Goal: Information Seeking & Learning: Learn about a topic

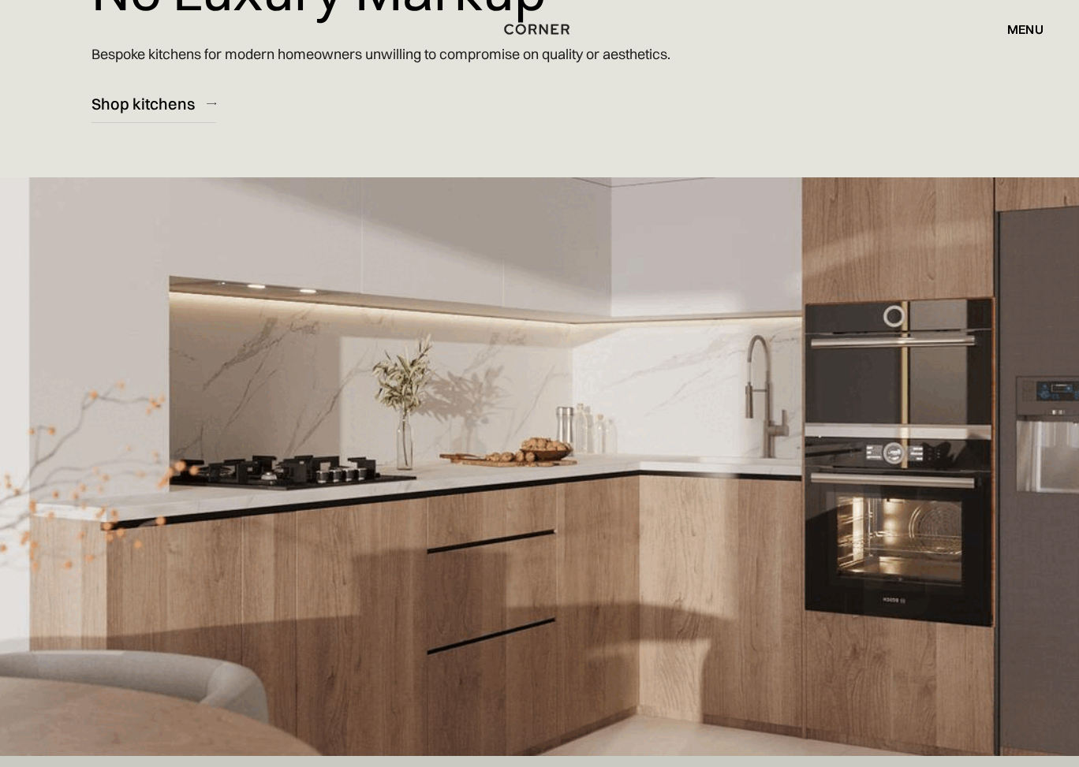
scroll to position [294, 0]
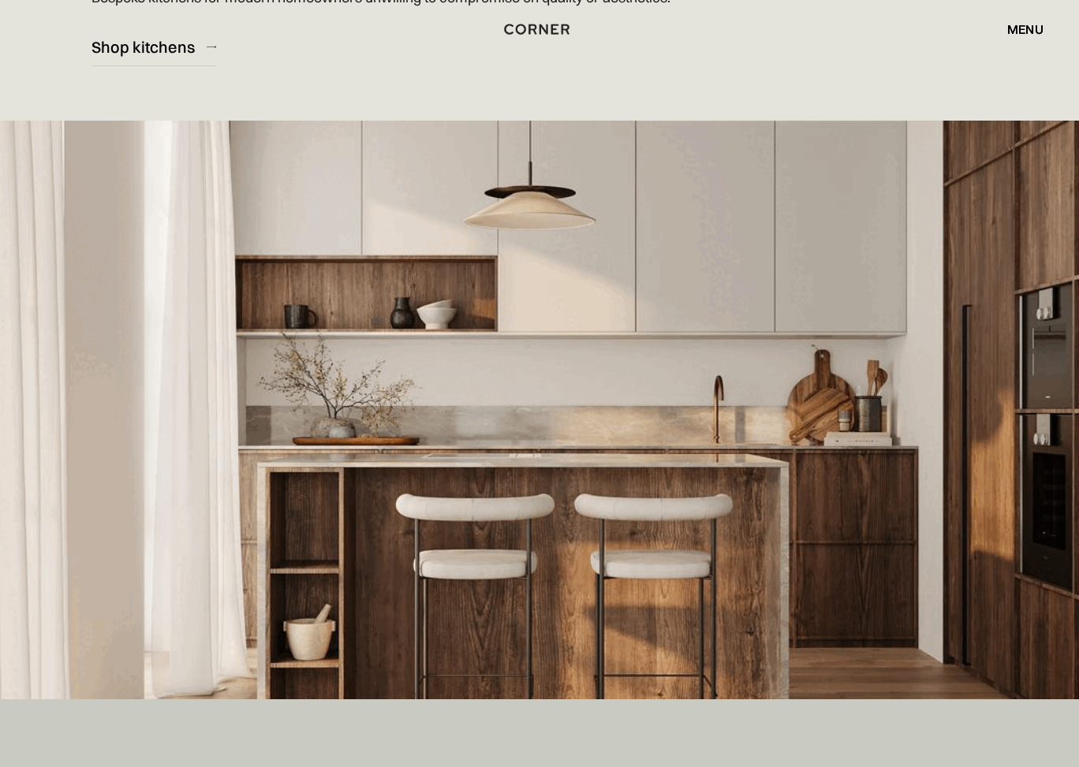
click at [165, 43] on div "Shop Kitchens Shop Kitchens How it works How it works Projects Projects Inspira…" at bounding box center [539, 29] width 1079 height 58
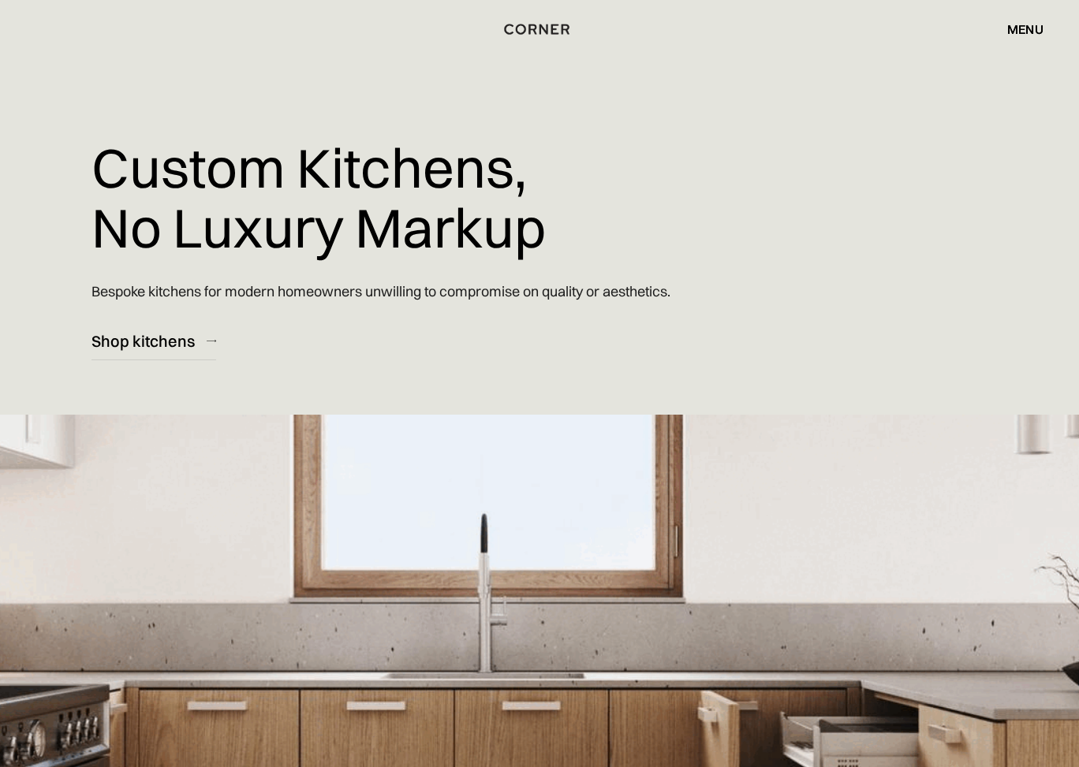
scroll to position [0, 0]
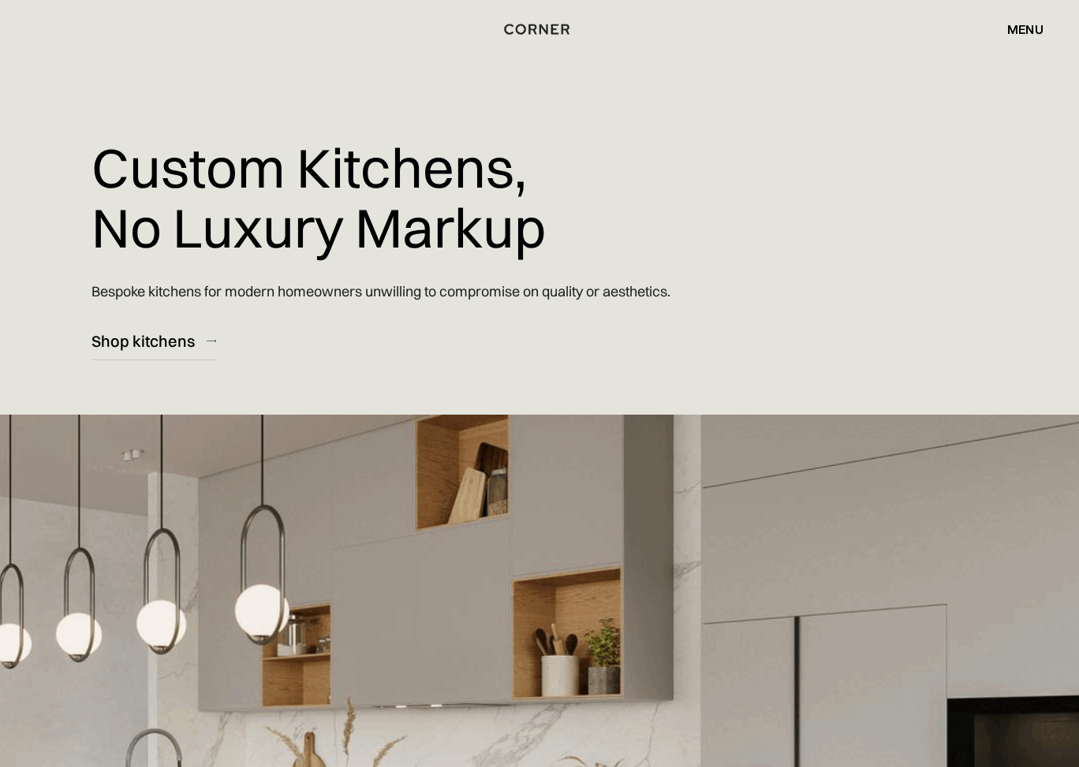
click at [1028, 30] on div "menu" at bounding box center [1025, 29] width 36 height 13
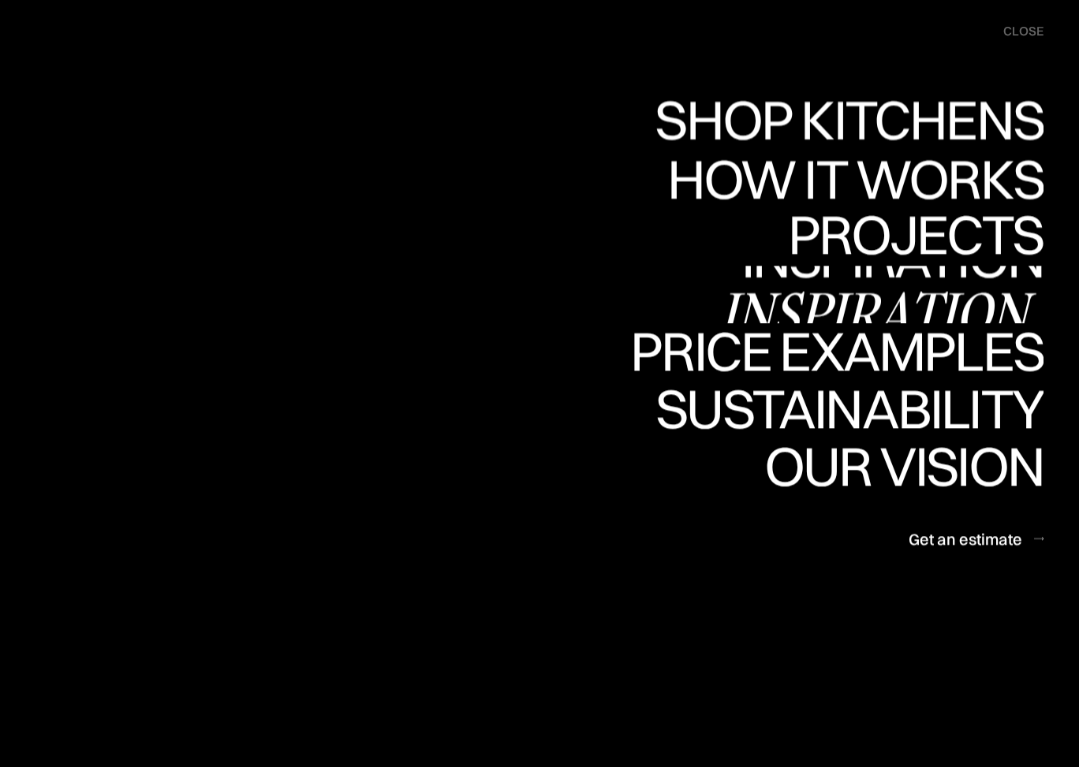
click at [0, 0] on link "Inspiration Inspiration" at bounding box center [0, 0] width 0 height 0
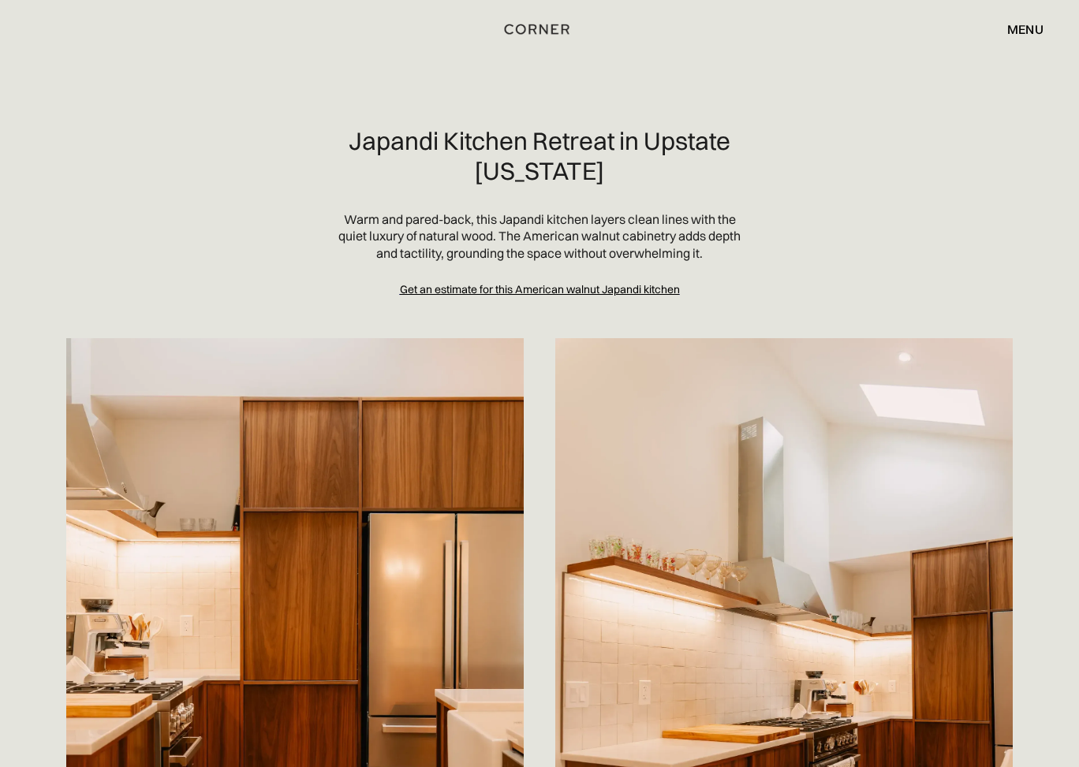
click at [1021, 34] on div "menu" at bounding box center [1025, 29] width 36 height 13
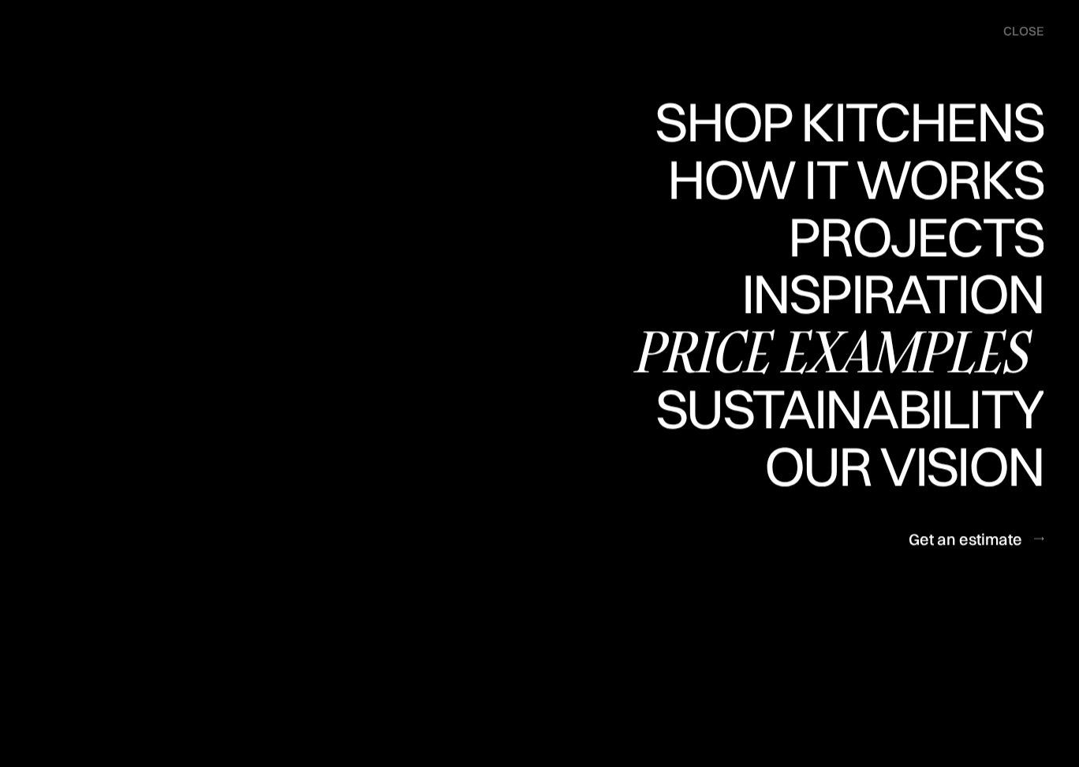
click at [828, 331] on div "Price examples" at bounding box center [836, 351] width 413 height 55
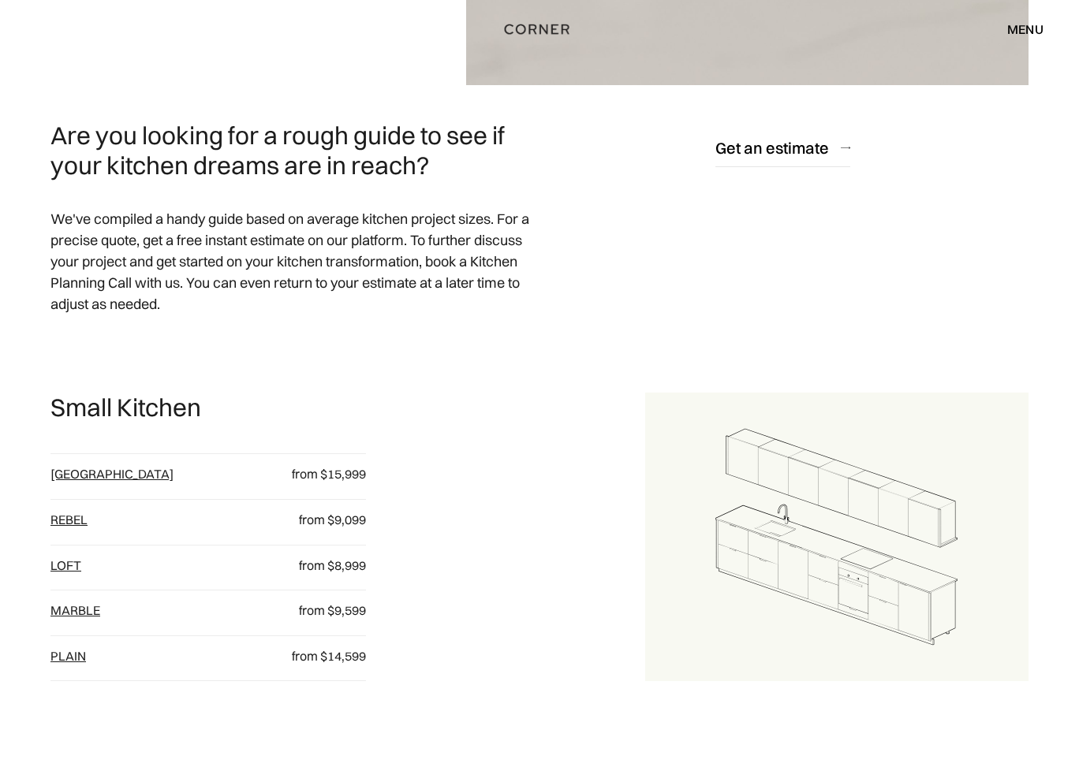
scroll to position [685, 0]
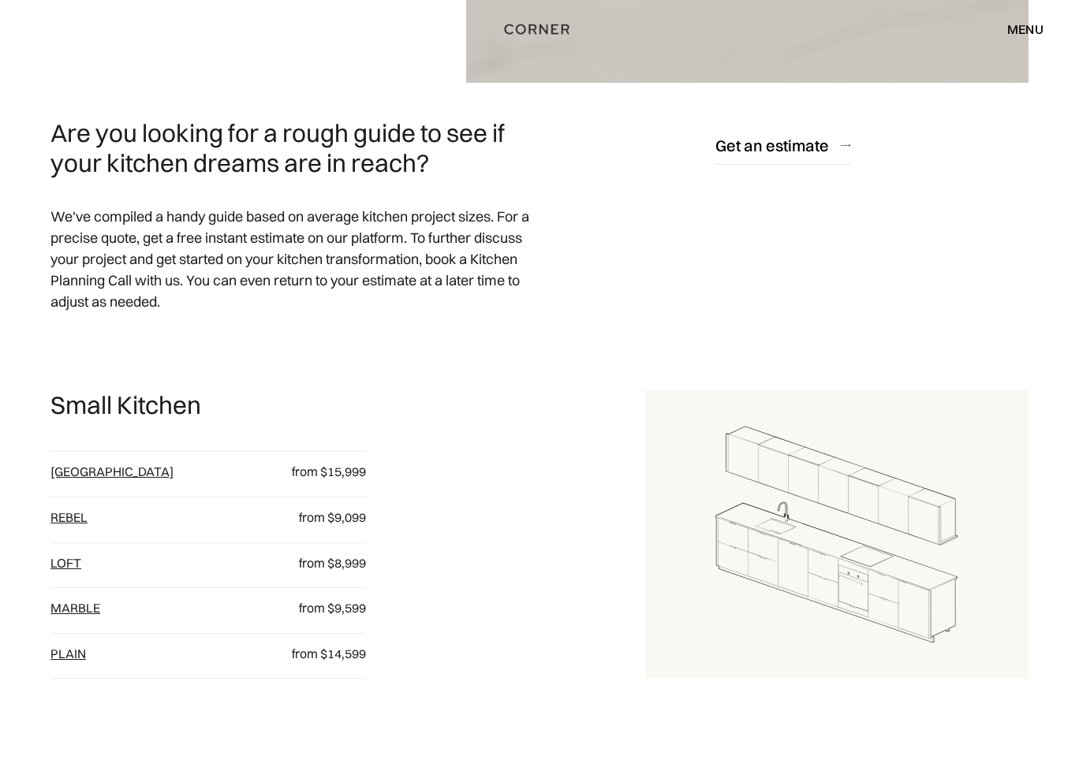
click at [72, 519] on link "Rebel" at bounding box center [68, 518] width 37 height 16
click at [75, 605] on link "Marble" at bounding box center [75, 608] width 50 height 16
click at [66, 649] on link "plain" at bounding box center [67, 654] width 35 height 16
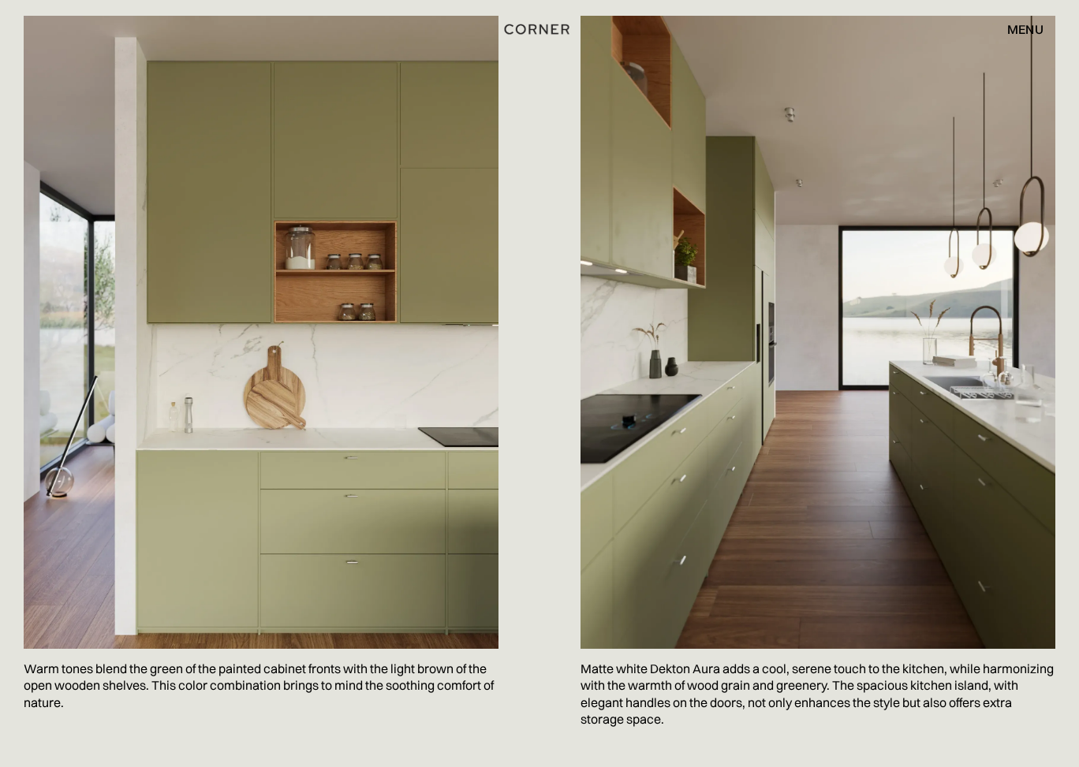
scroll to position [2183, 0]
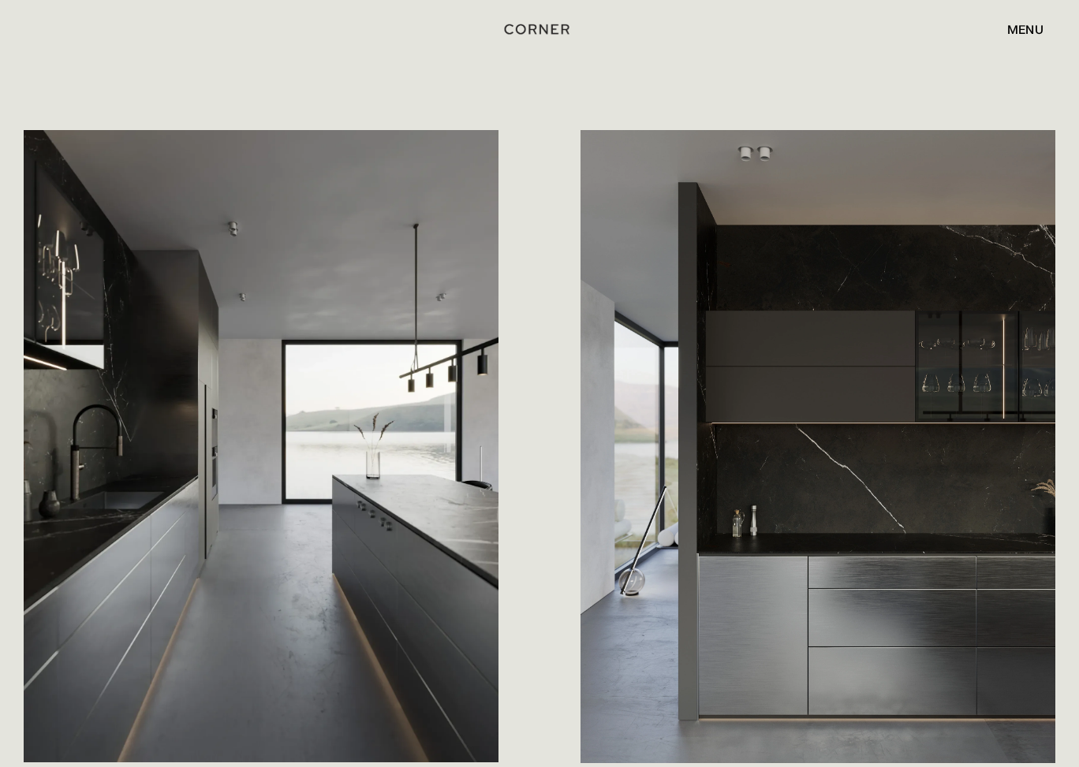
scroll to position [1579, 0]
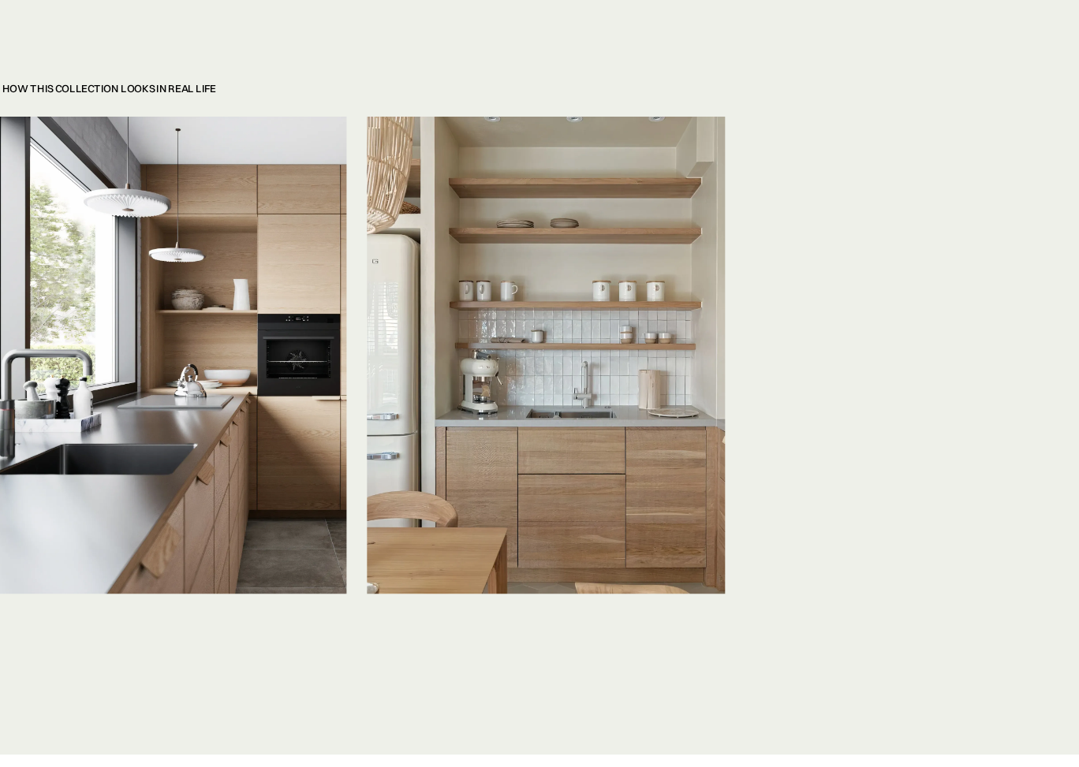
scroll to position [3809, 0]
